Goal: Information Seeking & Learning: Learn about a topic

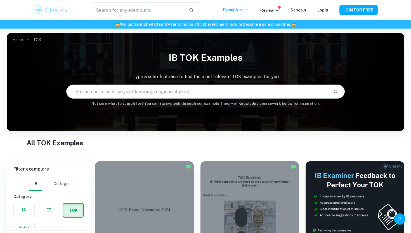
click at [58, 11] on img at bounding box center [51, 9] width 36 height 11
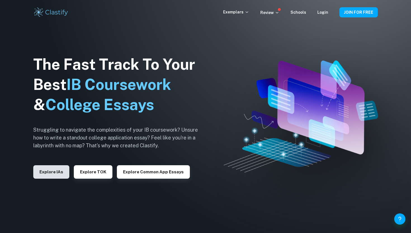
click at [55, 175] on button "Explore IAs" at bounding box center [51, 171] width 36 height 13
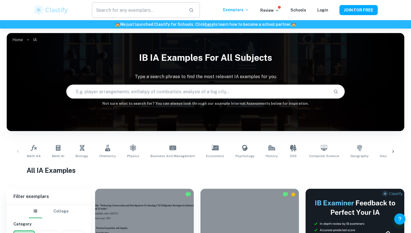
click at [153, 6] on input "text" at bounding box center [138, 10] width 92 height 16
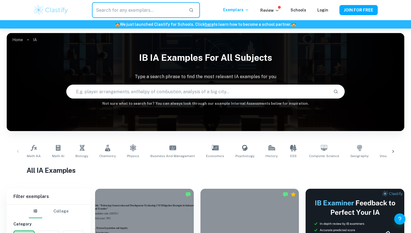
type input "m"
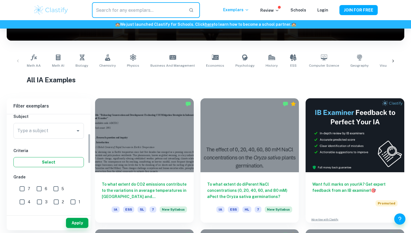
scroll to position [59, 0]
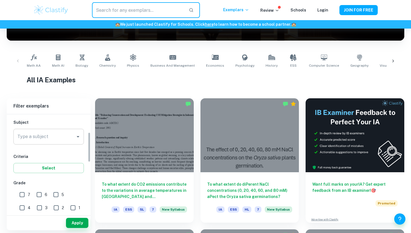
click at [43, 136] on input "Type a subject" at bounding box center [44, 136] width 57 height 11
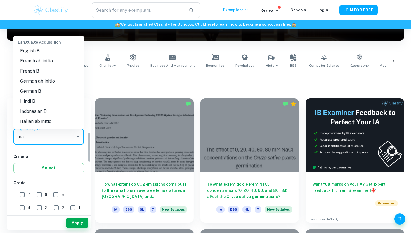
scroll to position [0, 0]
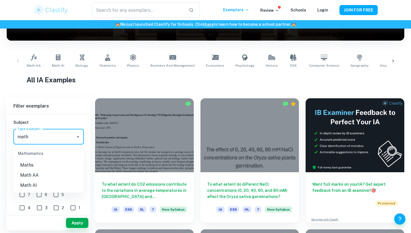
click at [44, 178] on li "Math AA" at bounding box center [48, 175] width 71 height 10
type input "Math AA"
click at [75, 224] on button "Apply" at bounding box center [77, 223] width 22 height 10
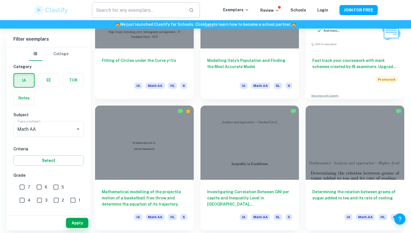
scroll to position [1752, 0]
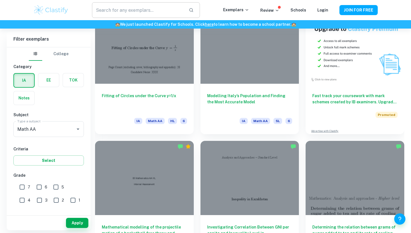
click at [123, 10] on input "text" at bounding box center [138, 10] width 92 height 16
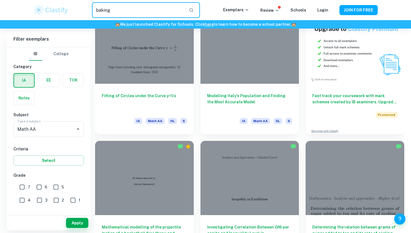
type input "baking"
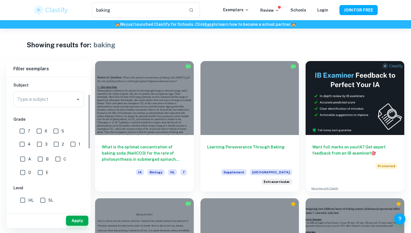
scroll to position [39, 0]
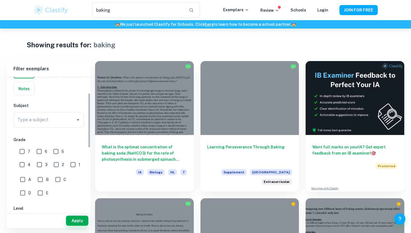
click at [49, 128] on div "Type a subject Type a subject" at bounding box center [48, 121] width 71 height 18
click at [49, 123] on input "Type a subject" at bounding box center [44, 119] width 57 height 11
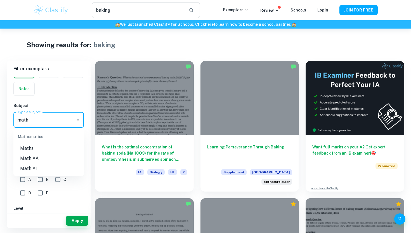
click at [32, 156] on li "Math AA" at bounding box center [48, 158] width 71 height 10
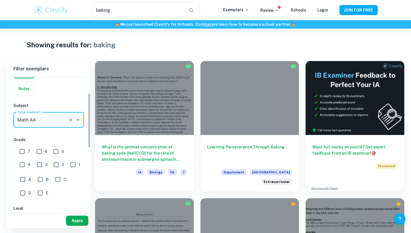
type input "Math AA"
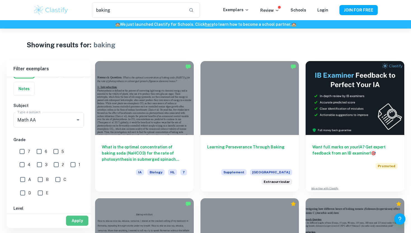
click at [76, 221] on button "Apply" at bounding box center [77, 220] width 22 height 10
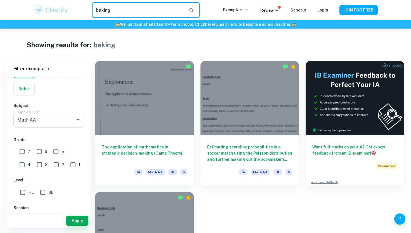
drag, startPoint x: 134, startPoint y: 13, endPoint x: 76, endPoint y: 10, distance: 58.8
click at [76, 10] on div "baking ​" at bounding box center [146, 10] width 154 height 16
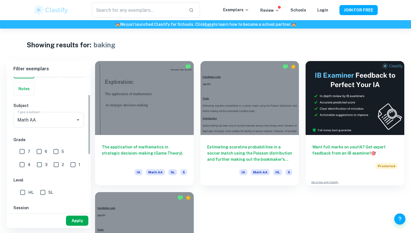
click at [73, 222] on button "Apply" at bounding box center [77, 220] width 22 height 10
type input "baking"
click at [74, 221] on button "Apply" at bounding box center [77, 220] width 22 height 10
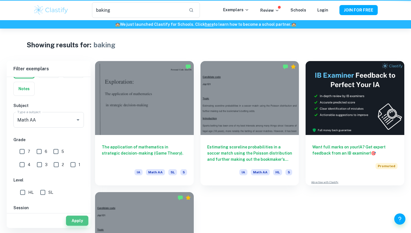
click at [74, 221] on button "Apply" at bounding box center [77, 220] width 22 height 10
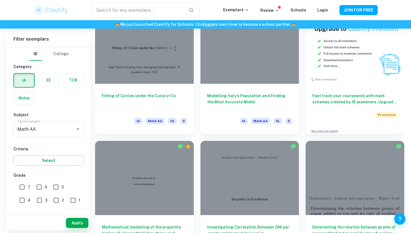
scroll to position [88, 0]
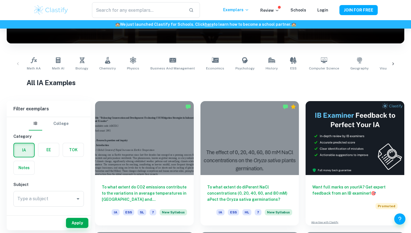
click at [24, 201] on input "Type a subject" at bounding box center [44, 198] width 57 height 11
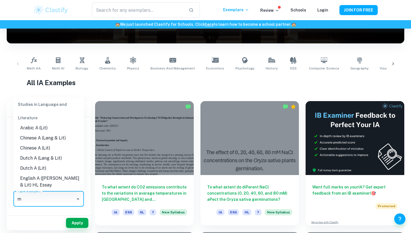
scroll to position [0, 0]
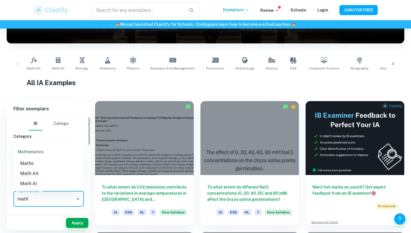
click at [24, 171] on li "Math AA" at bounding box center [48, 173] width 71 height 10
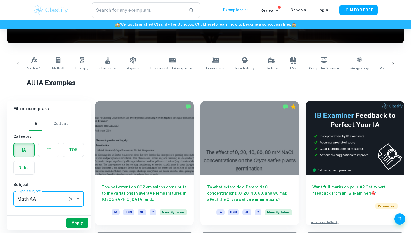
type input "Math AA"
click at [71, 221] on button "Apply" at bounding box center [77, 223] width 22 height 10
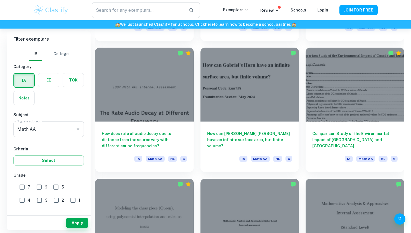
scroll to position [667, 0]
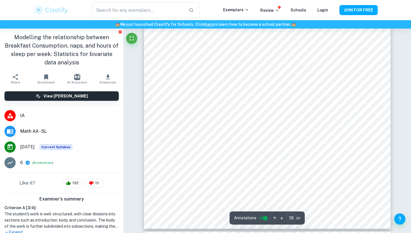
type input "18"
